Goal: Check status: Check status

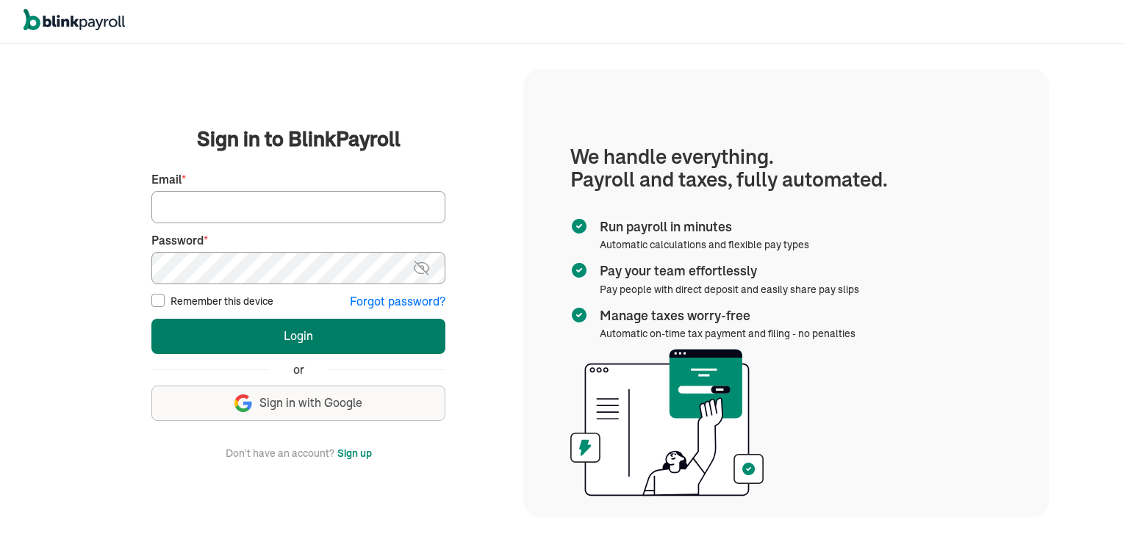
type input "[EMAIL_ADDRESS][DOMAIN_NAME]"
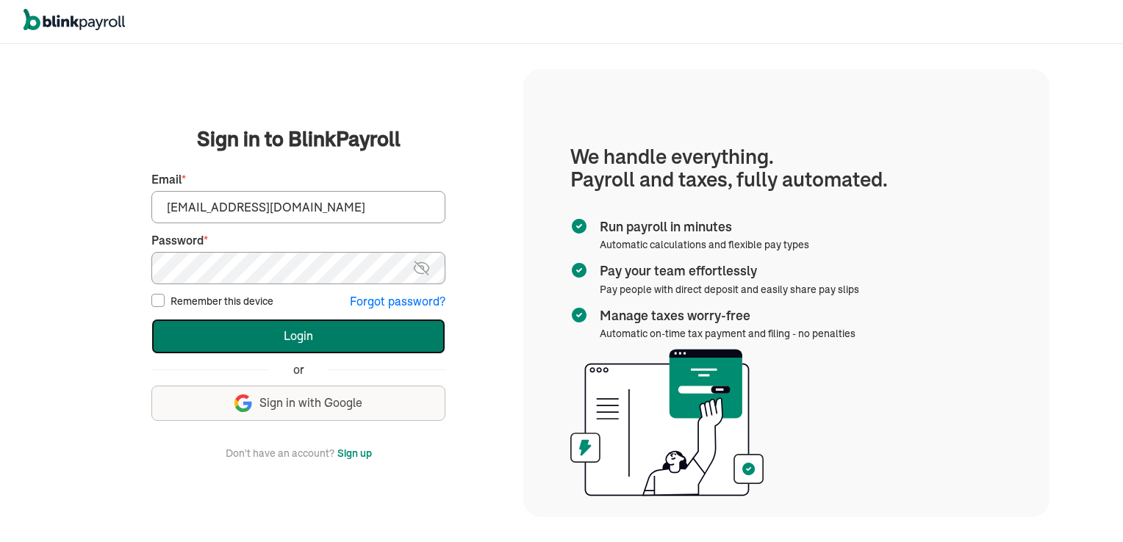
click at [266, 333] on button "Login" at bounding box center [298, 336] width 294 height 35
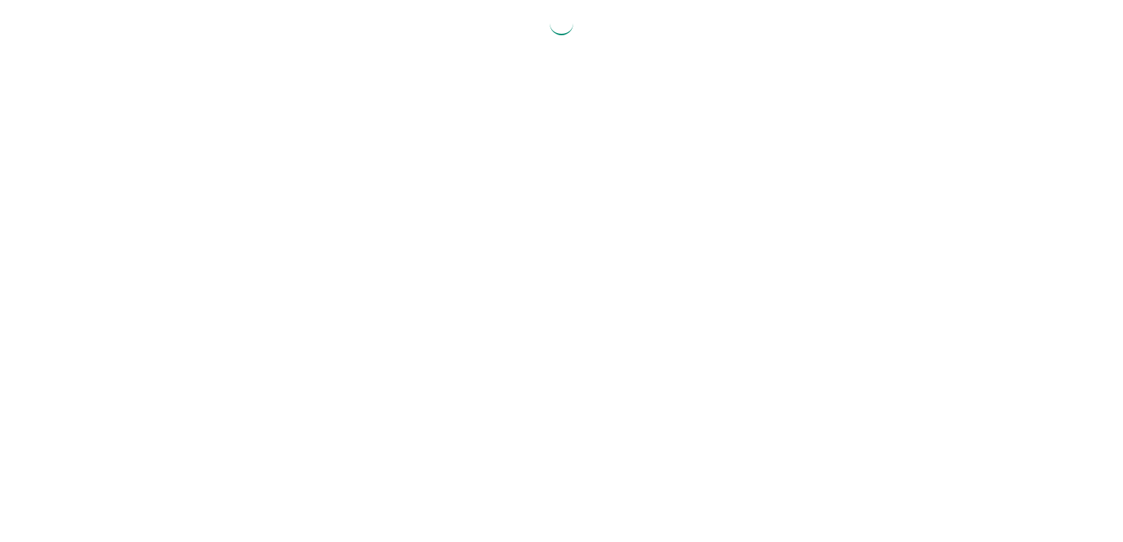
select select "2025"
